Goal: Information Seeking & Learning: Find specific fact

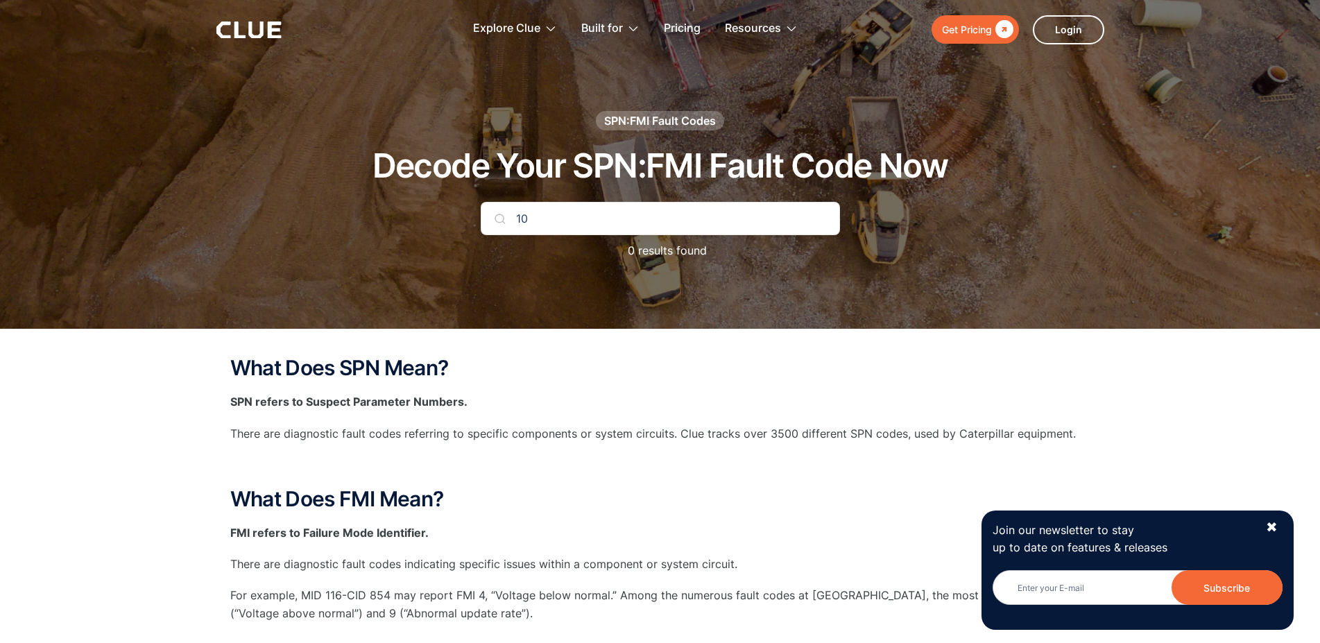
type input "1"
click at [561, 219] on input "SPN:102FMI:10" at bounding box center [660, 218] width 359 height 33
click at [540, 219] on input "SPN:102 FMI:10" at bounding box center [660, 218] width 359 height 33
click at [587, 219] on input "SPN 102 FMI:10" at bounding box center [660, 218] width 359 height 33
drag, startPoint x: 612, startPoint y: 217, endPoint x: 567, endPoint y: 215, distance: 45.8
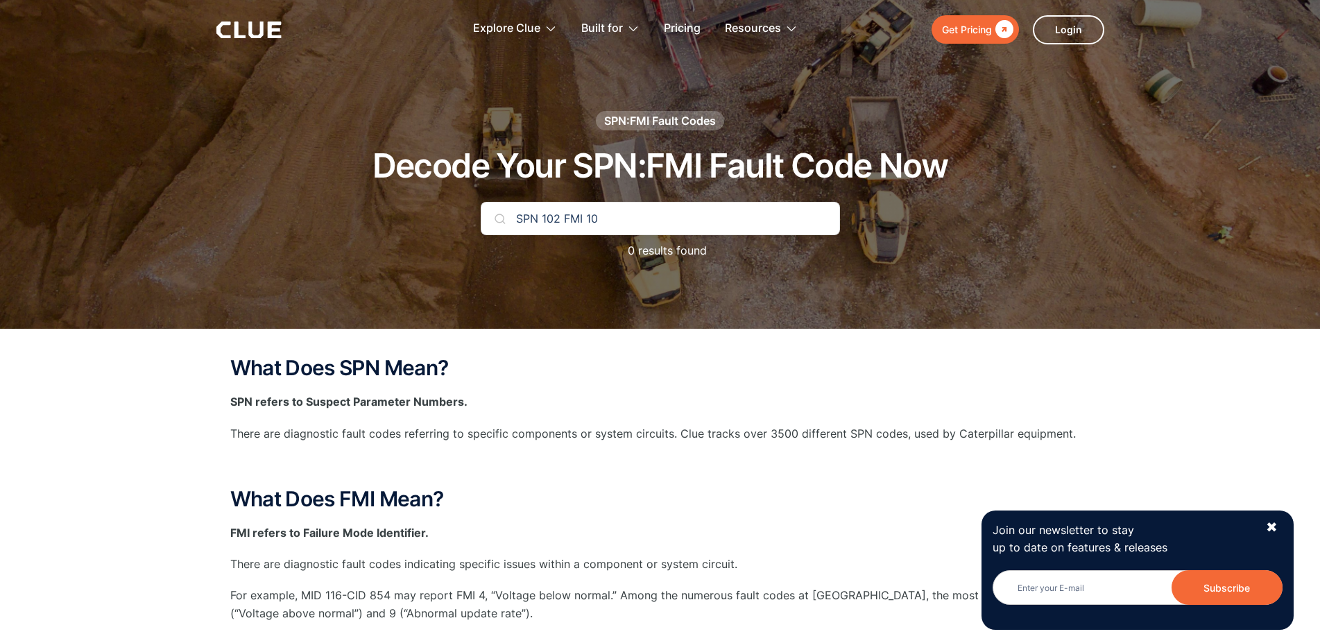
click at [567, 215] on input "SPN 102 FMI 10" at bounding box center [660, 218] width 359 height 33
type input "SPN 1"
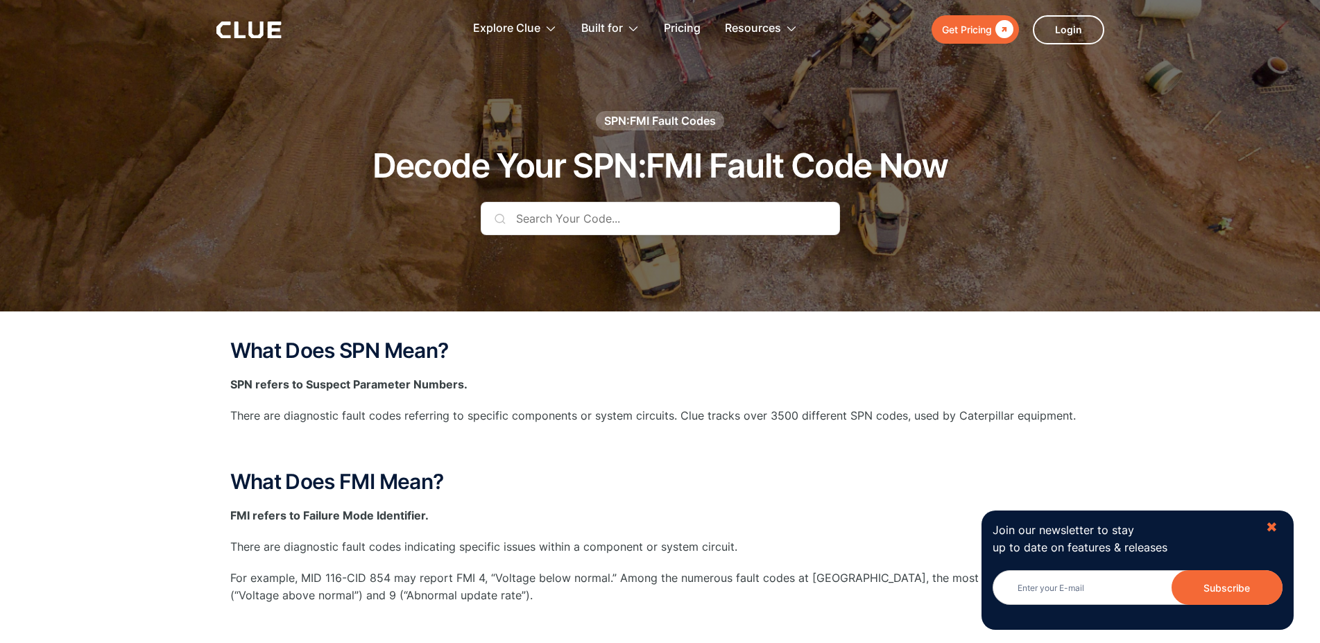
click at [1276, 530] on div "✖" at bounding box center [1272, 527] width 12 height 17
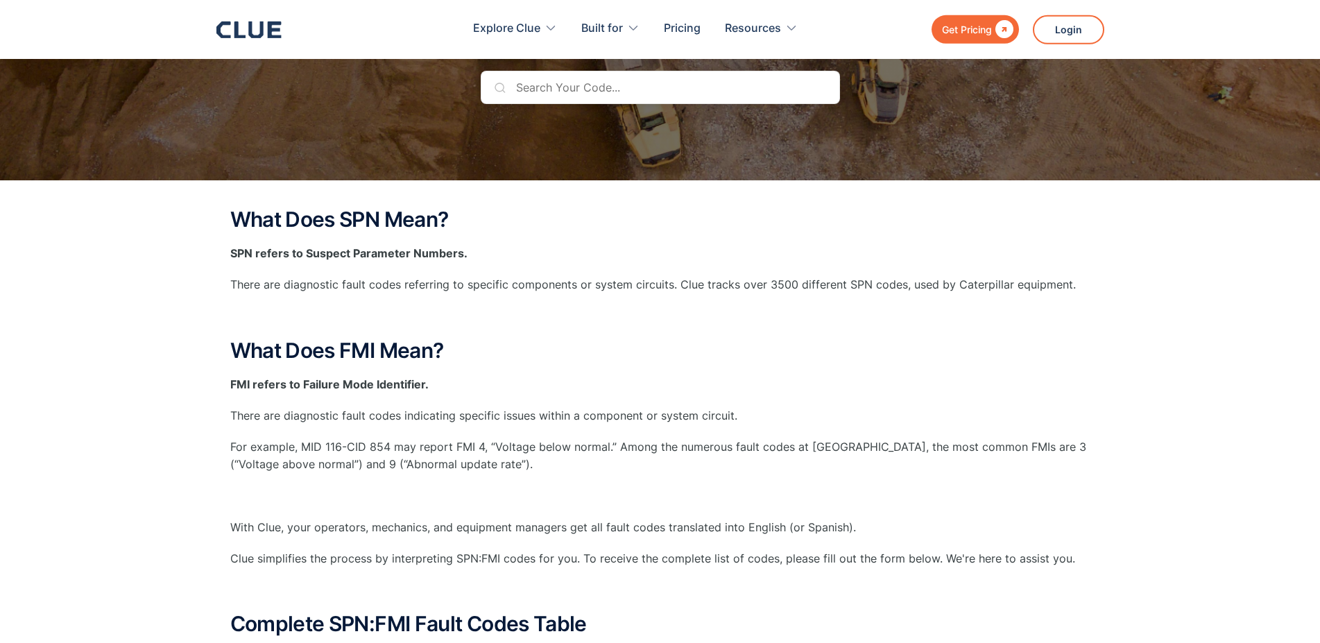
scroll to position [71, 0]
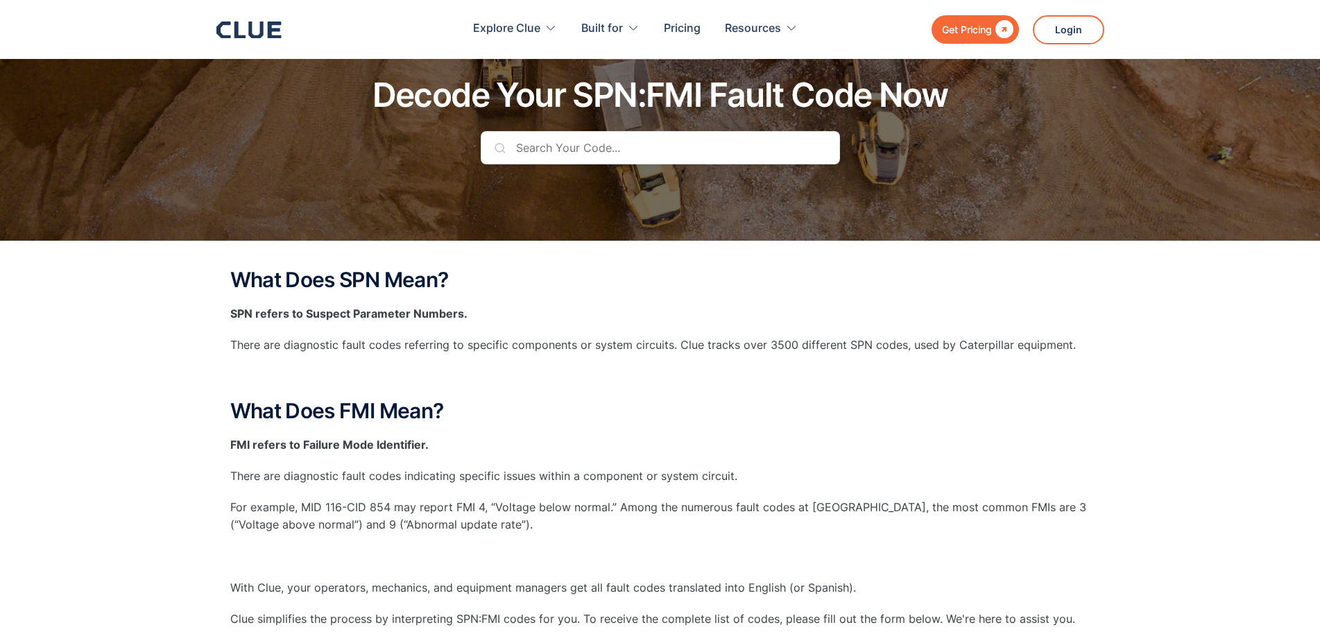
click at [580, 146] on input "text" at bounding box center [660, 147] width 359 height 33
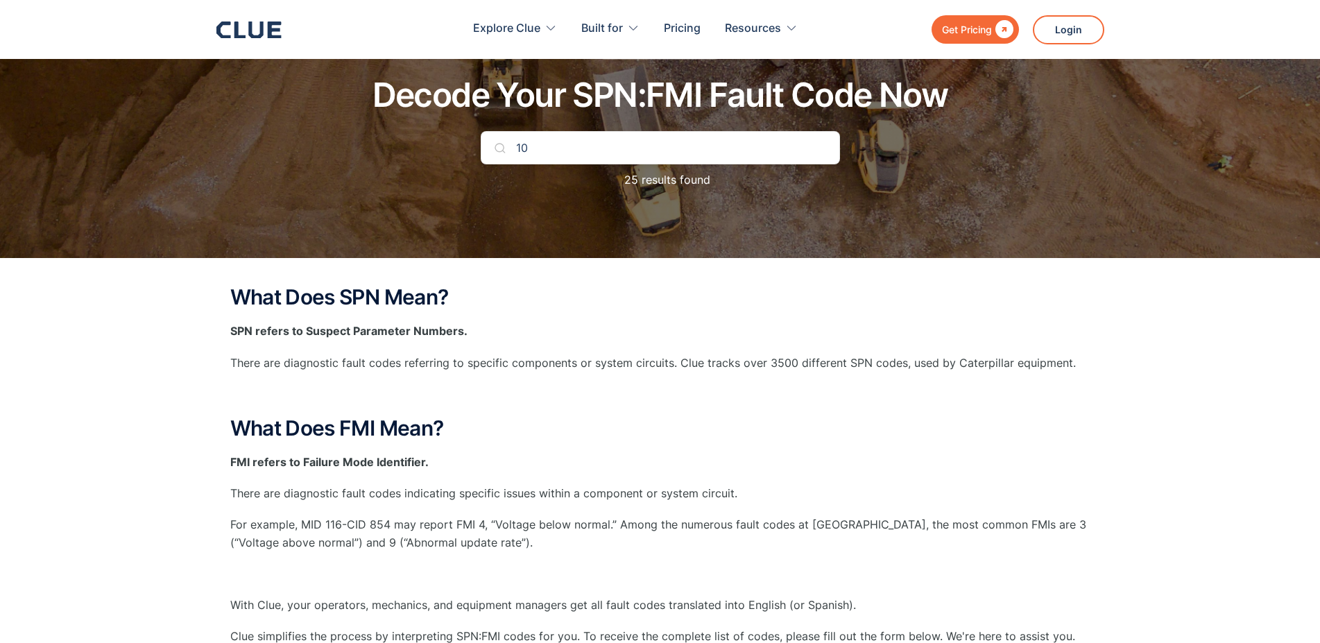
type input "102"
